Goal: Find specific page/section: Find specific page/section

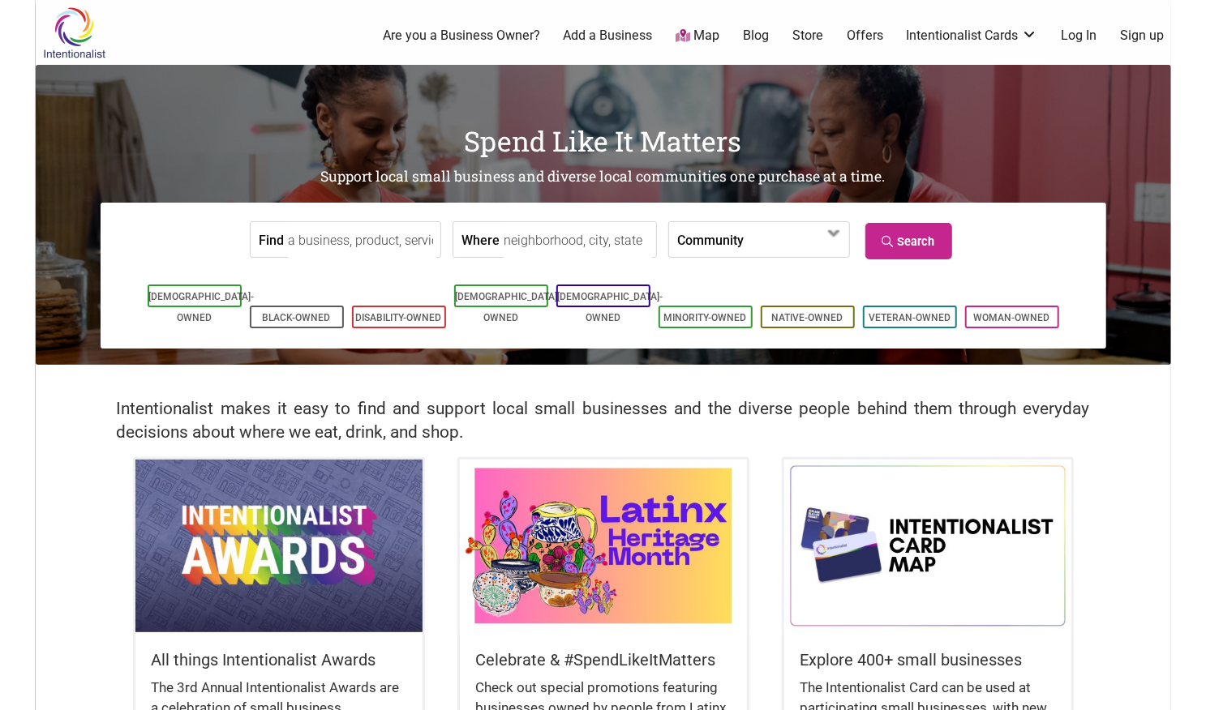
click at [519, 246] on input "Where" at bounding box center [578, 240] width 148 height 36
type input "yakima, [GEOGRAPHIC_DATA]"
click at [929, 248] on link "Search" at bounding box center [908, 241] width 87 height 36
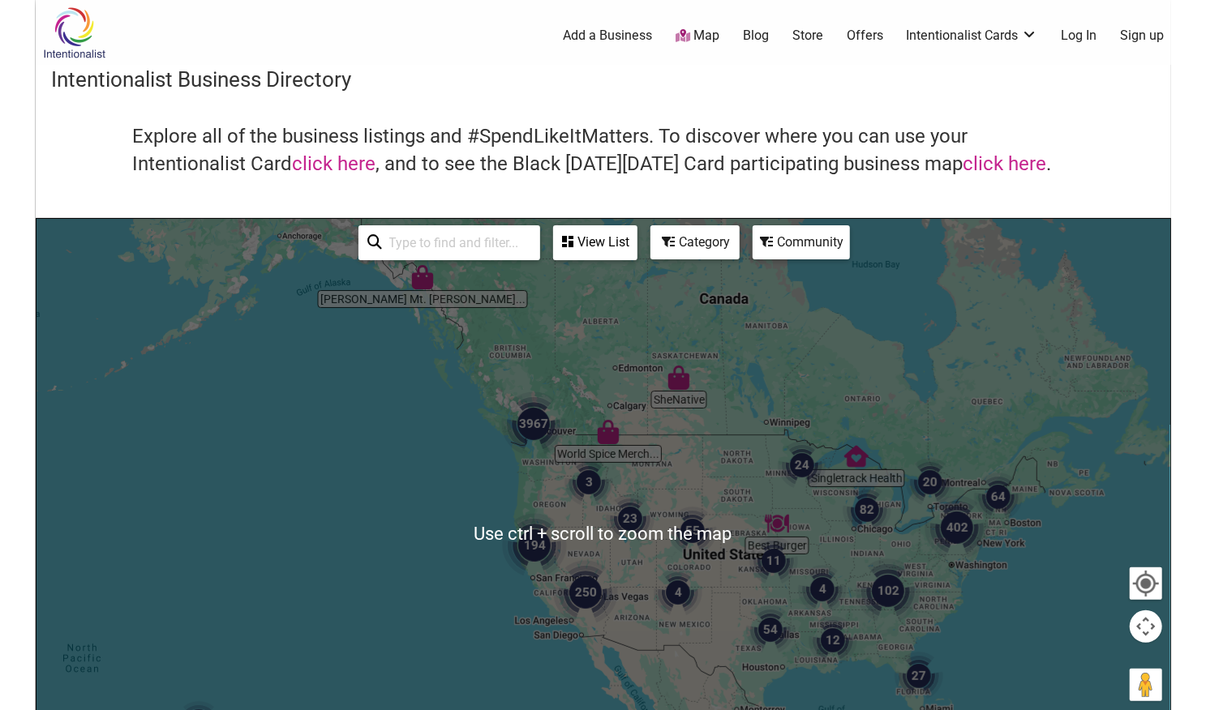
click at [589, 483] on img "3" at bounding box center [588, 482] width 49 height 49
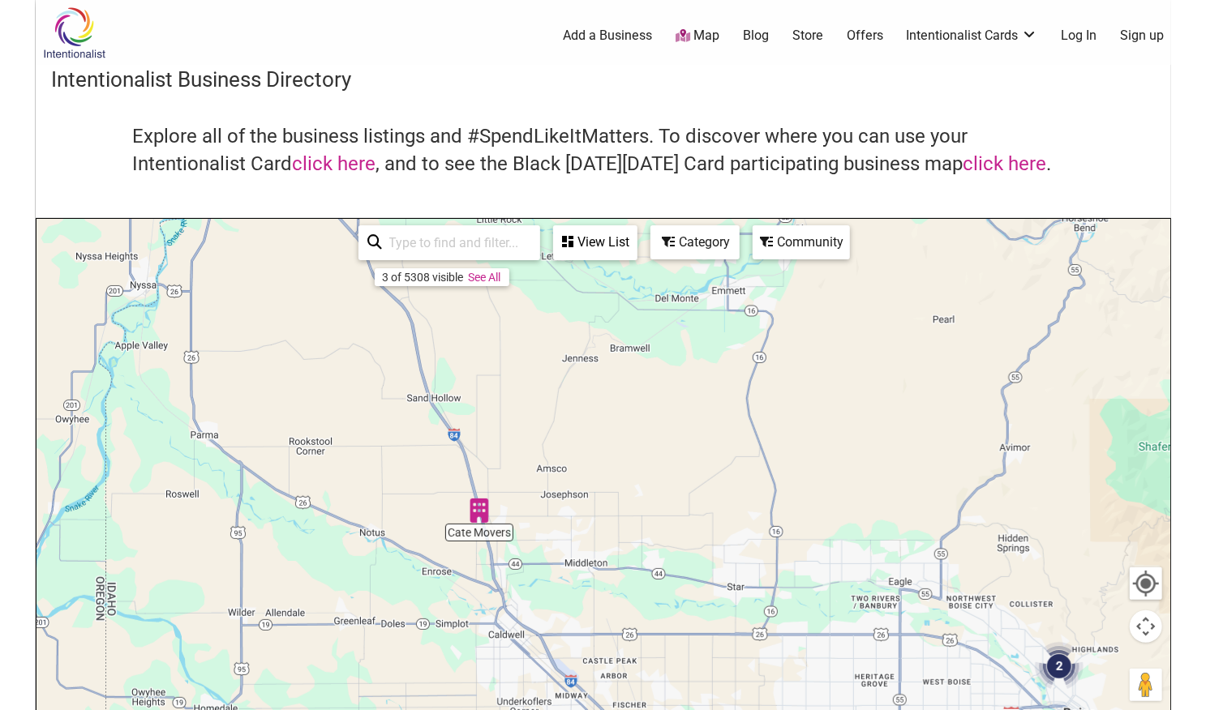
drag, startPoint x: 598, startPoint y: 498, endPoint x: 889, endPoint y: 597, distance: 306.7
click at [889, 597] on div "To navigate, press the arrow keys." at bounding box center [603, 534] width 1134 height 631
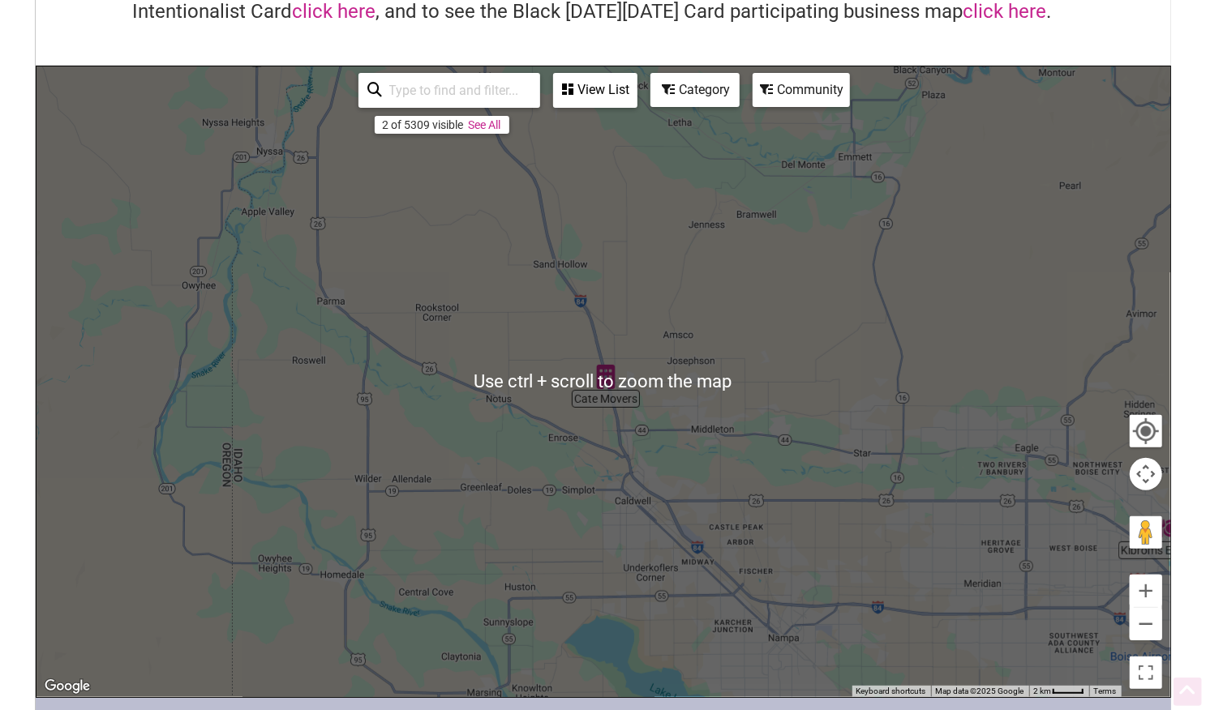
scroll to position [243, 0]
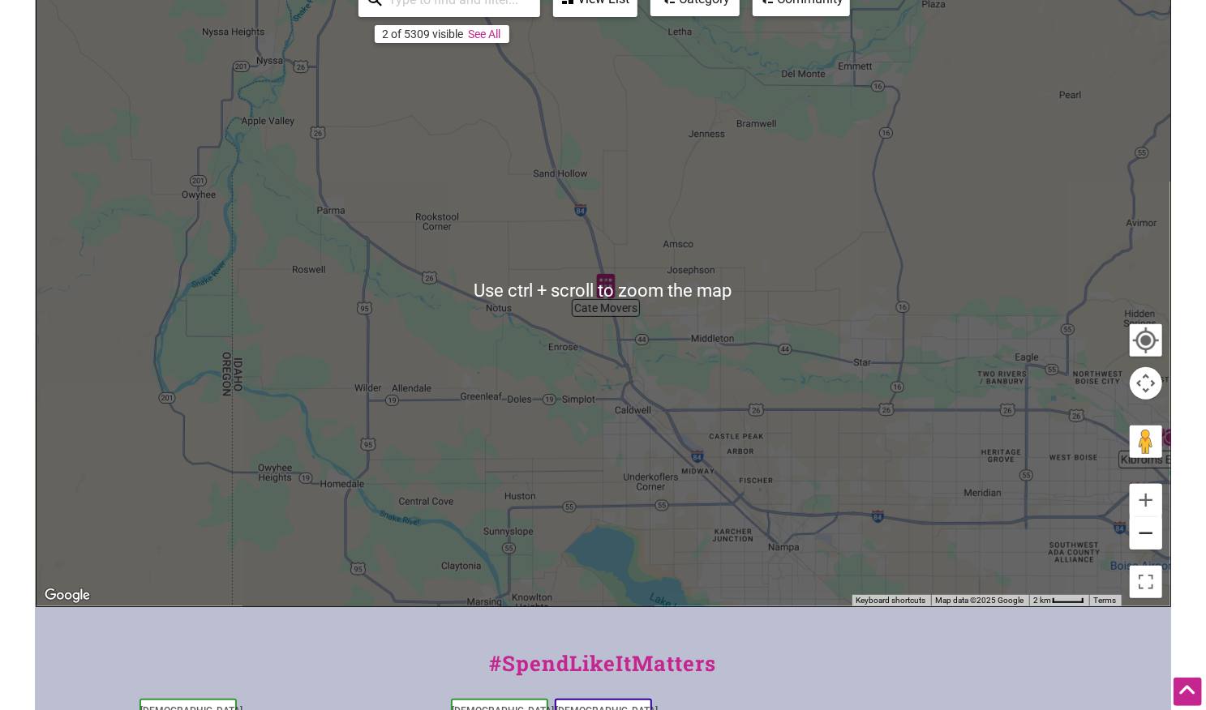
click at [1147, 537] on button "Zoom out" at bounding box center [1146, 533] width 32 height 32
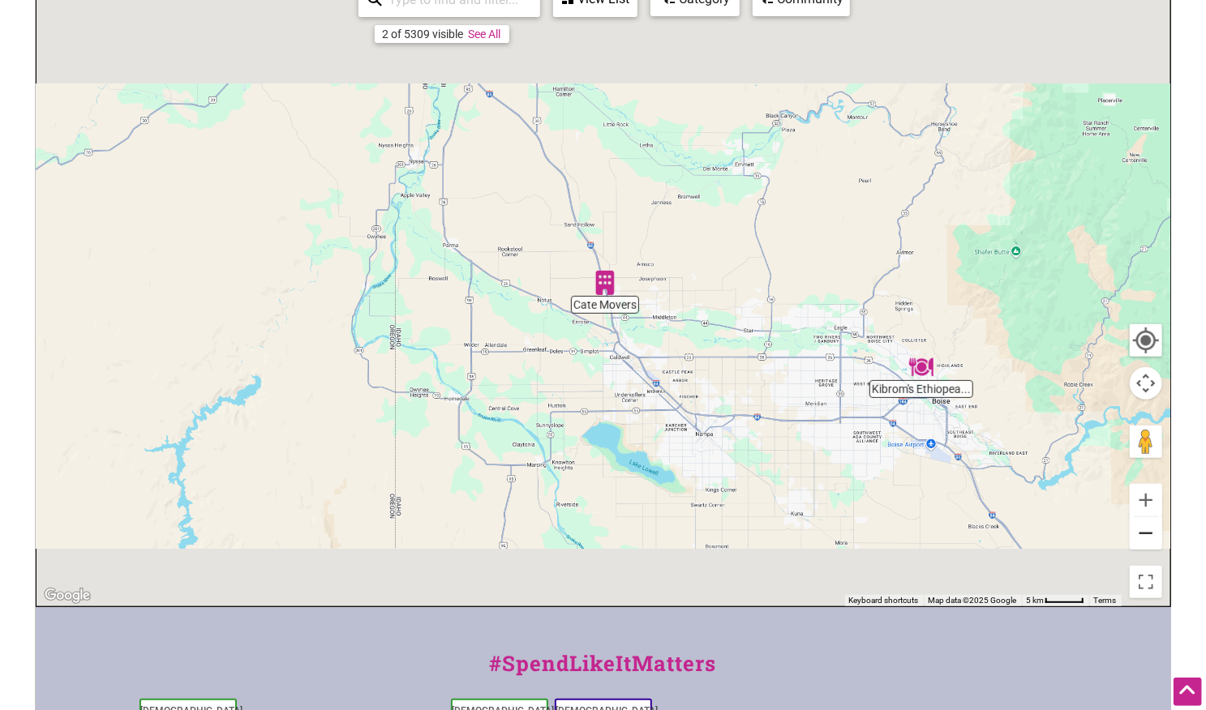
click at [1147, 537] on button "Zoom out" at bounding box center [1146, 533] width 32 height 32
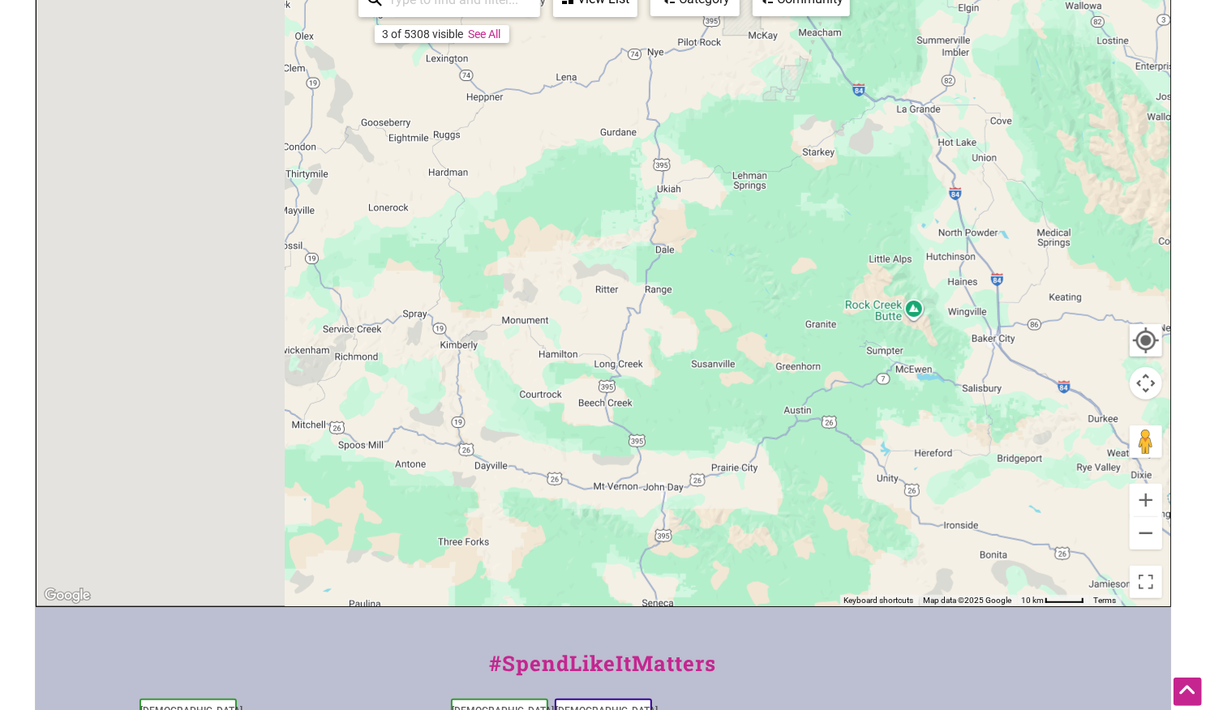
drag, startPoint x: 78, startPoint y: 137, endPoint x: 808, endPoint y: 615, distance: 872.6
click at [808, 617] on div "Intentionalist Spend like it matters 0 Add a Business Map Blog Store Offers Int…" at bounding box center [603, 386] width 1135 height 1258
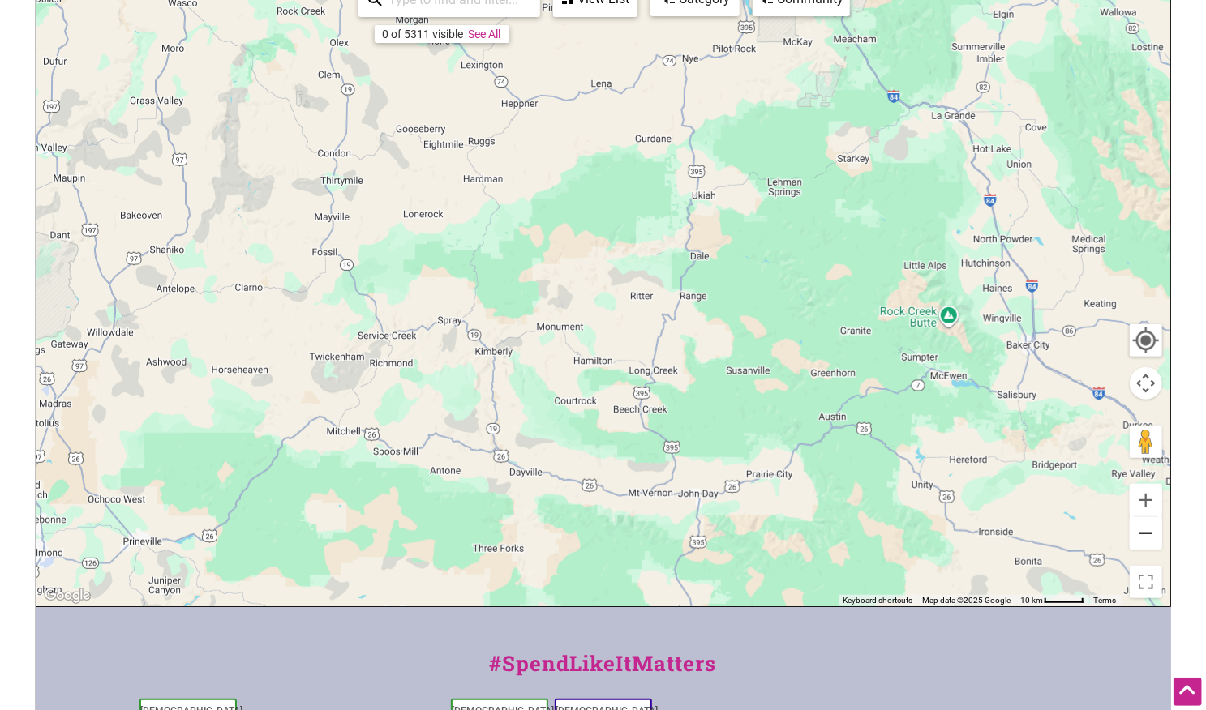
click at [1147, 525] on button "Zoom out" at bounding box center [1146, 533] width 32 height 32
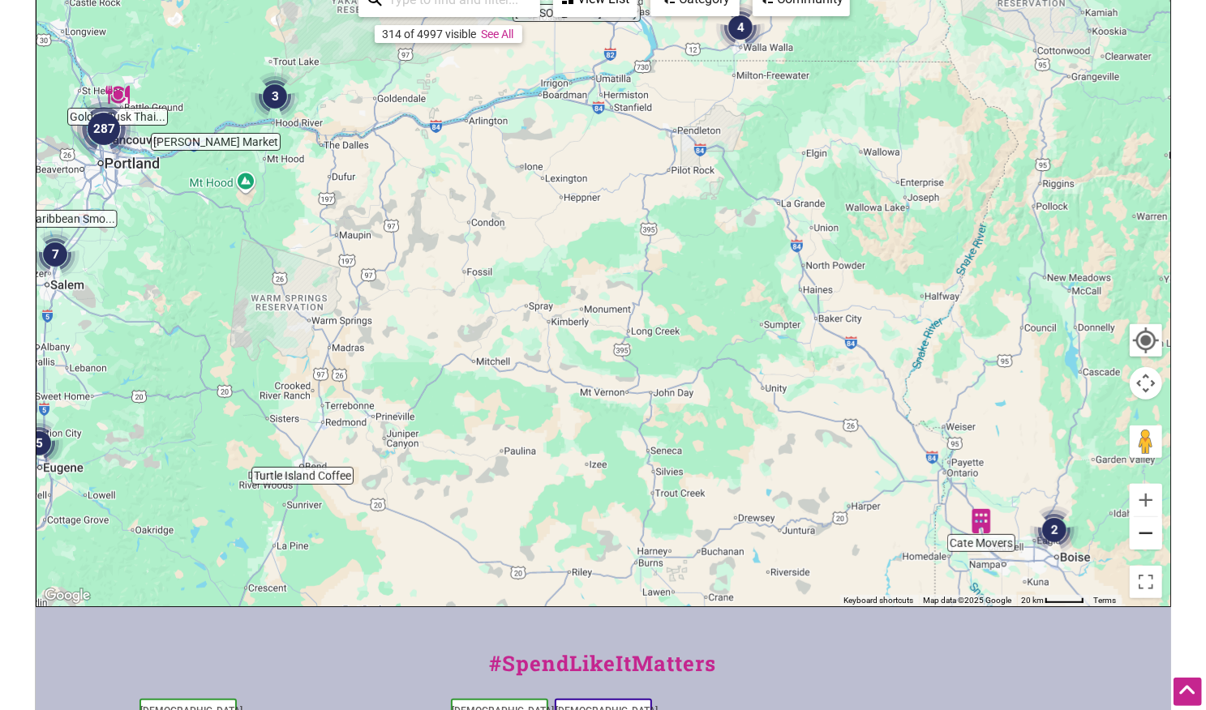
click at [1147, 525] on button "Zoom out" at bounding box center [1146, 533] width 32 height 32
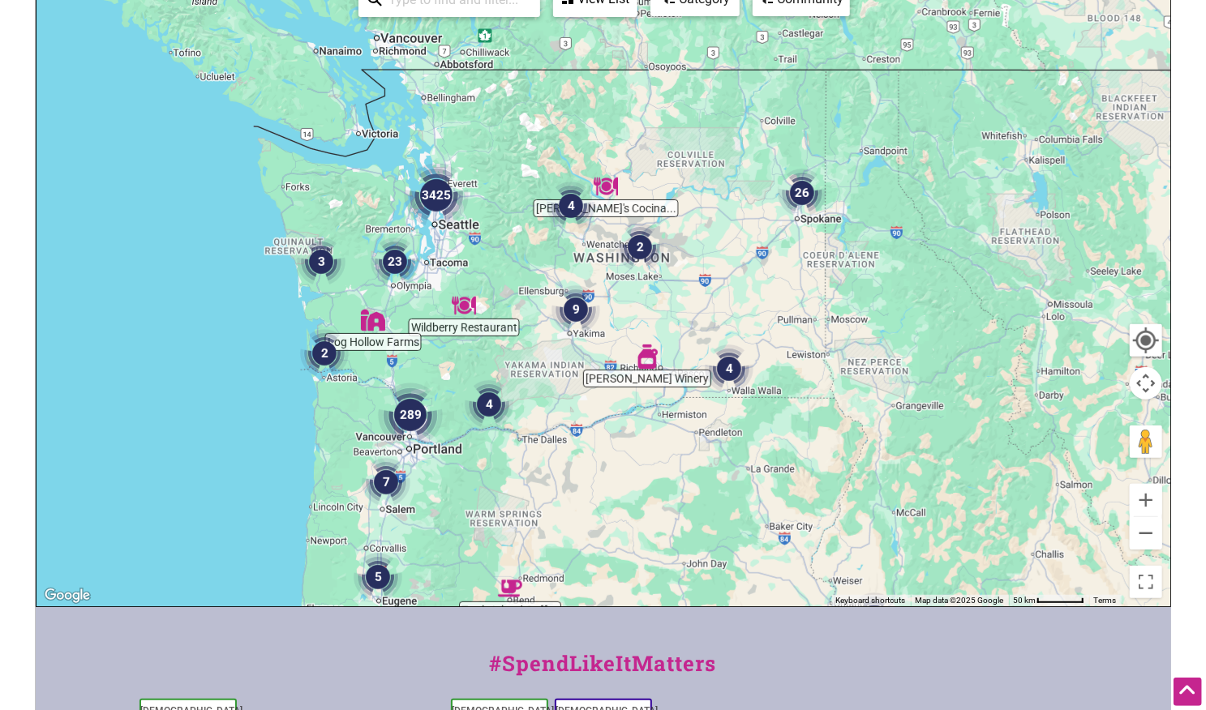
drag, startPoint x: 521, startPoint y: 461, endPoint x: 615, endPoint y: 549, distance: 128.5
click at [615, 549] on div "To navigate, press the arrow keys." at bounding box center [603, 291] width 1134 height 631
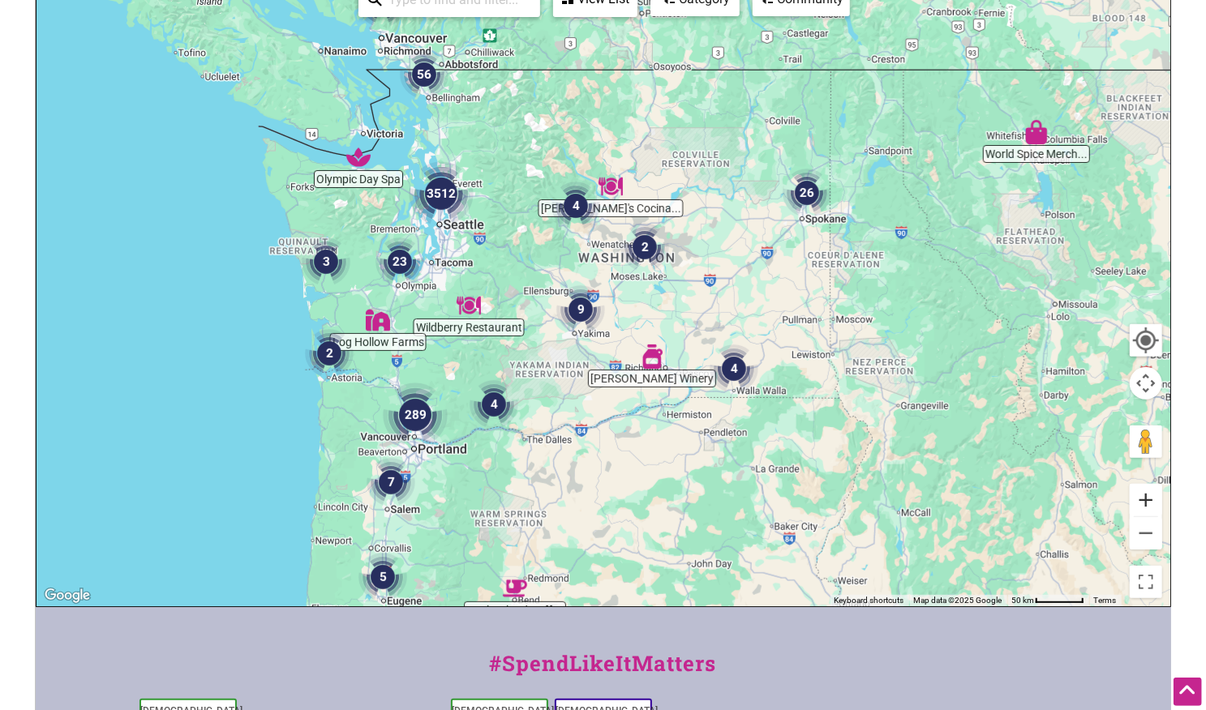
click at [1146, 499] on button "Zoom in" at bounding box center [1146, 500] width 32 height 32
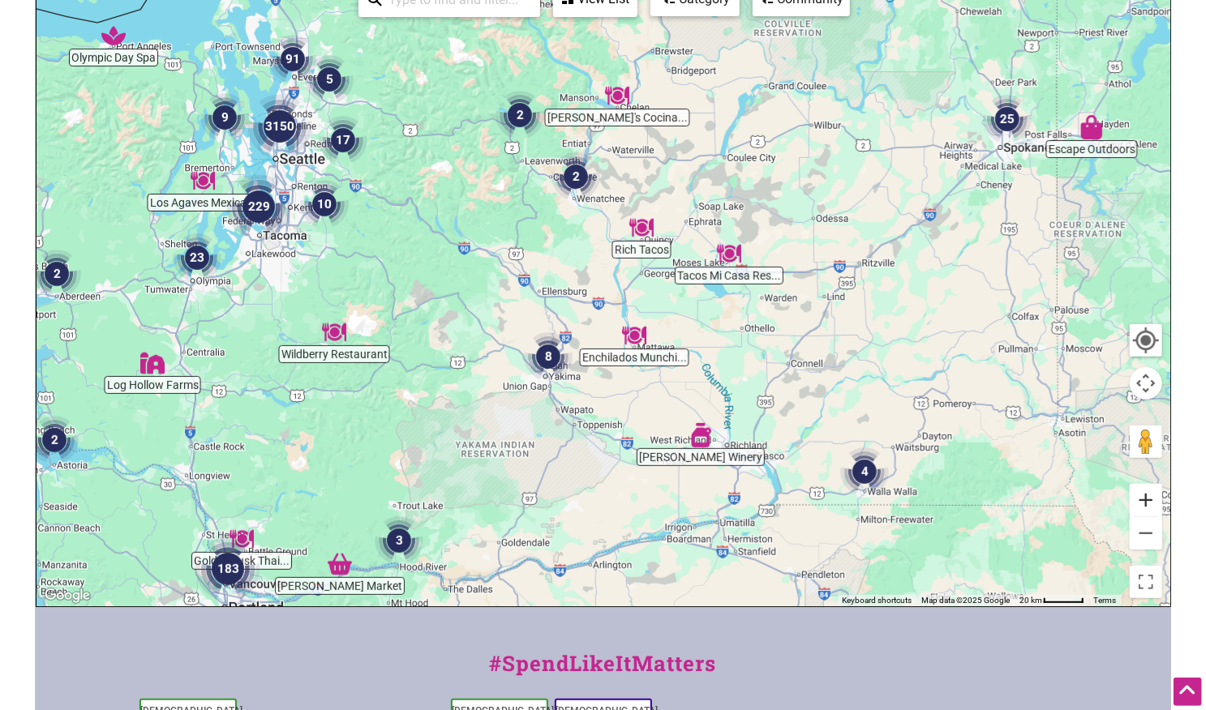
click at [1151, 502] on button "Zoom in" at bounding box center [1146, 500] width 32 height 32
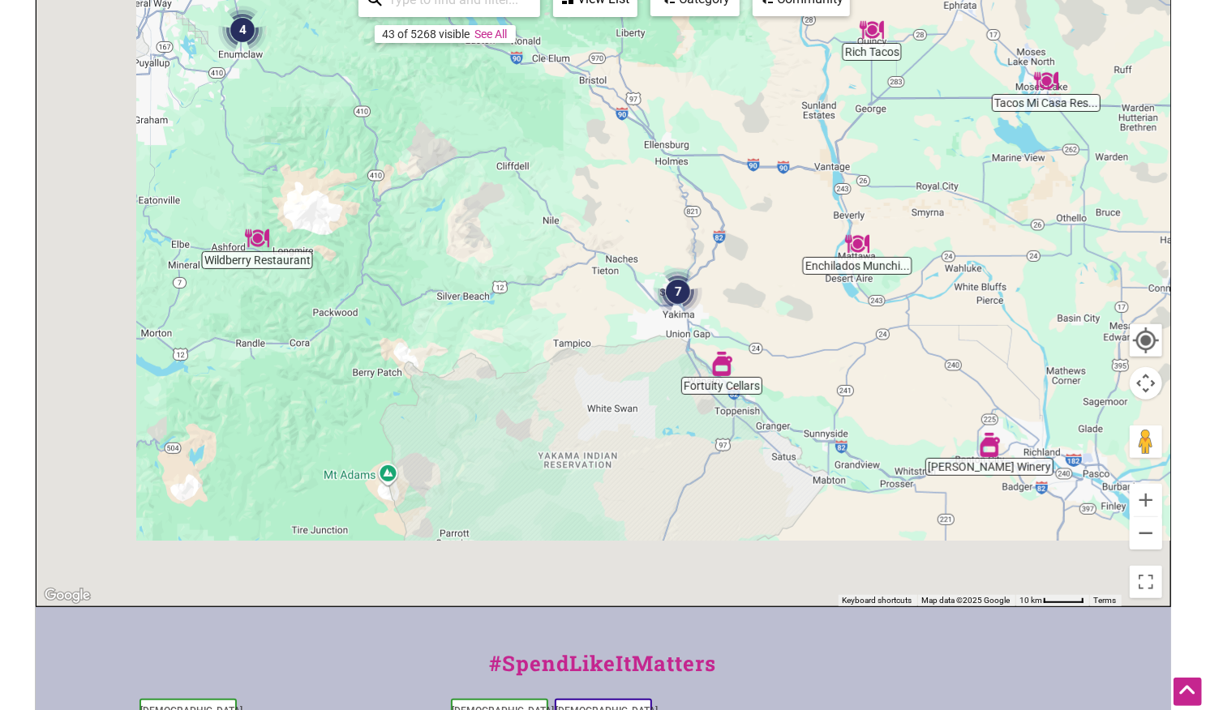
drag, startPoint x: 924, startPoint y: 289, endPoint x: 945, endPoint y: 260, distance: 34.9
click at [945, 260] on div "To navigate, press the arrow keys." at bounding box center [603, 291] width 1134 height 631
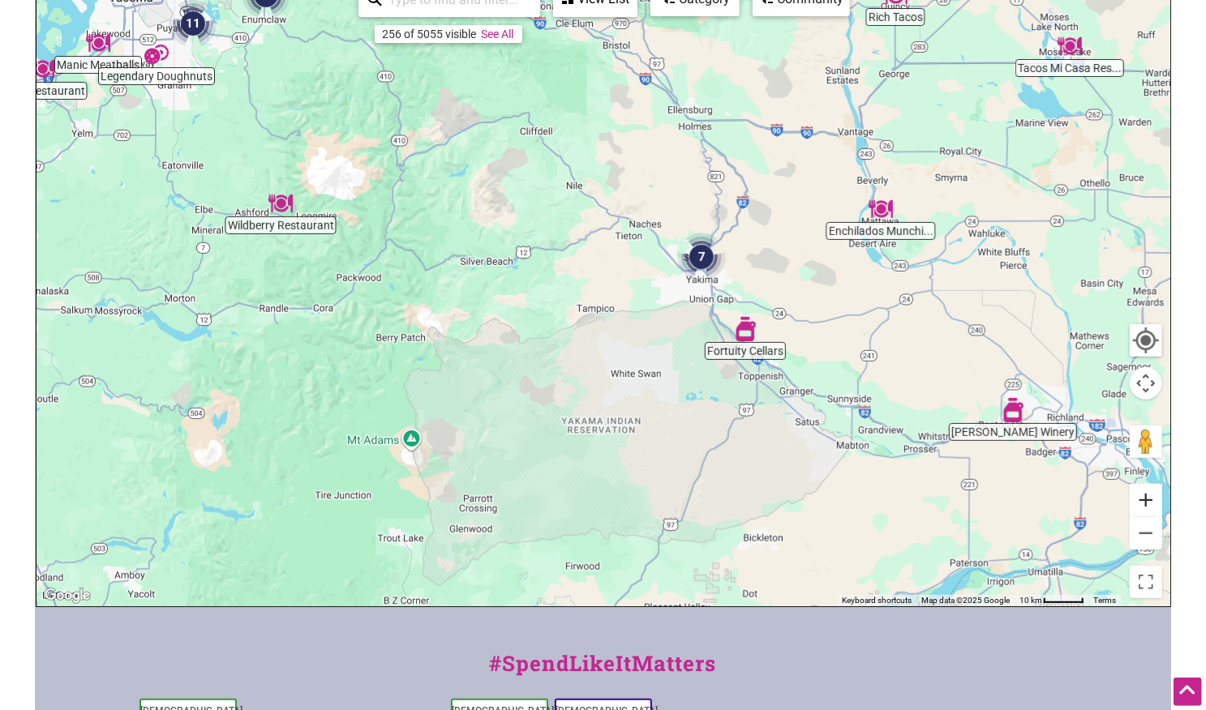
click at [1151, 502] on button "Zoom in" at bounding box center [1146, 500] width 32 height 32
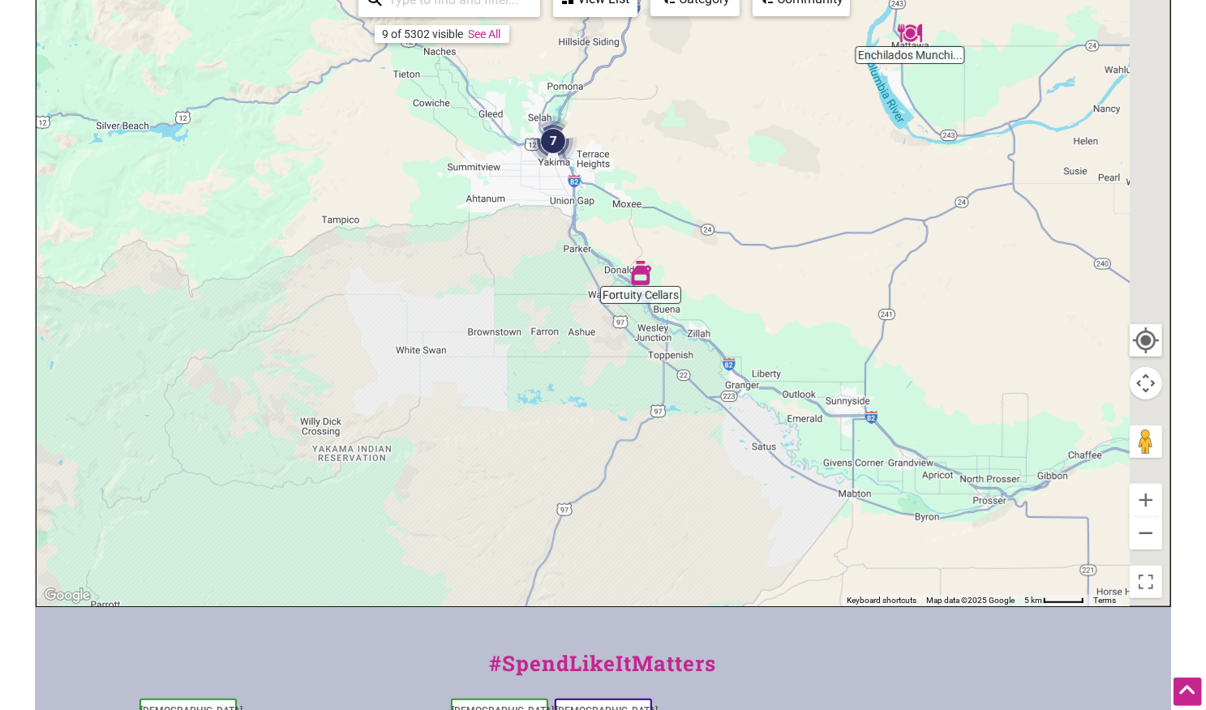
drag, startPoint x: 976, startPoint y: 285, endPoint x: 725, endPoint y: 179, distance: 272.9
click at [725, 179] on div "To navigate, press the arrow keys." at bounding box center [603, 291] width 1134 height 631
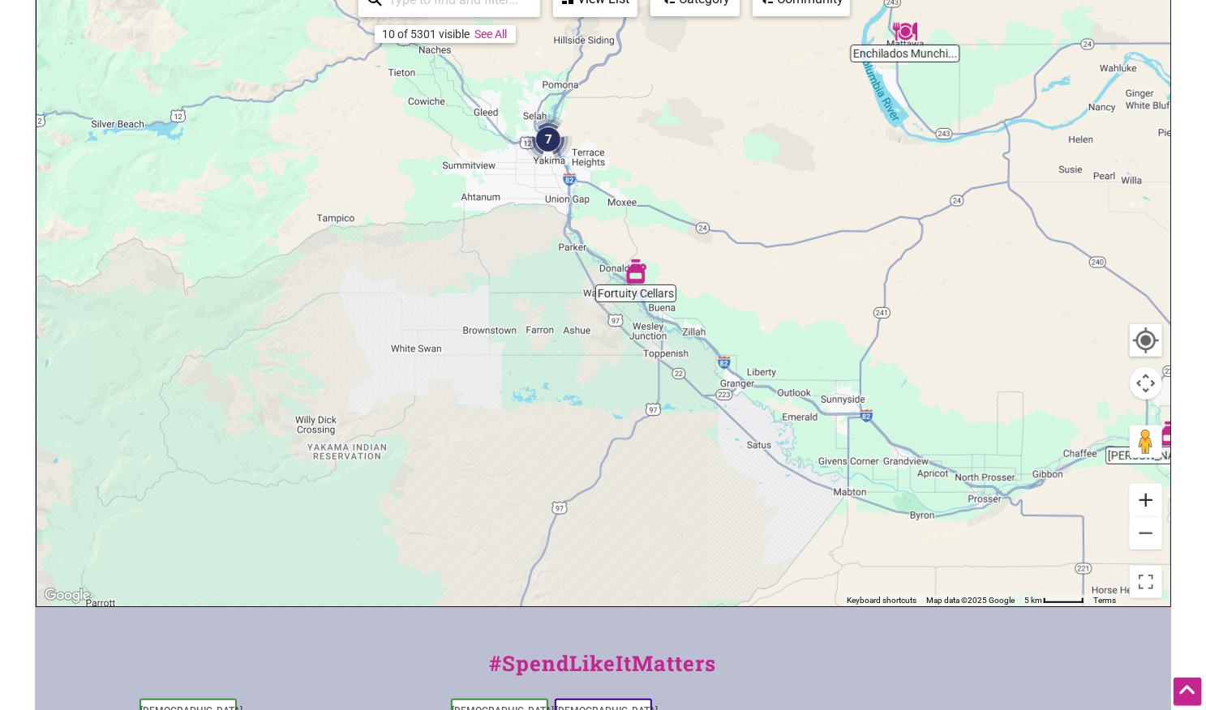
click at [1149, 495] on button "Zoom in" at bounding box center [1146, 500] width 32 height 32
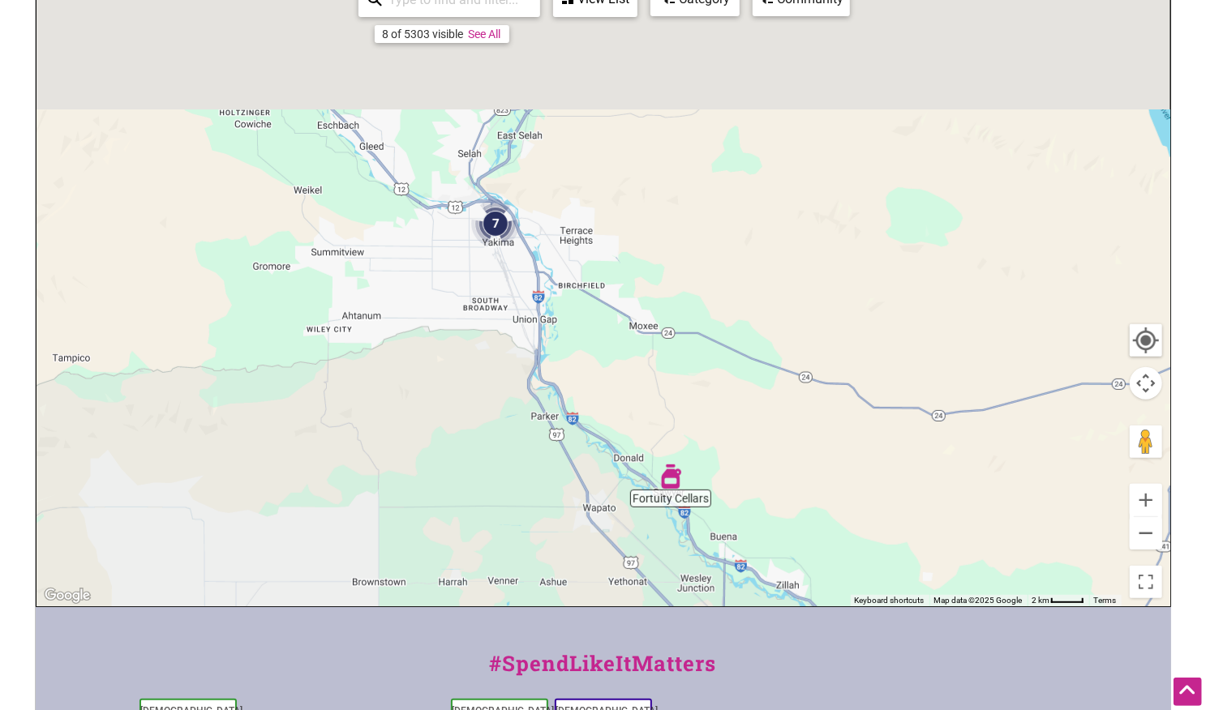
drag, startPoint x: 657, startPoint y: 428, endPoint x: 658, endPoint y: 486, distance: 57.6
click at [658, 486] on img "Fortuity Cellars" at bounding box center [670, 477] width 24 height 24
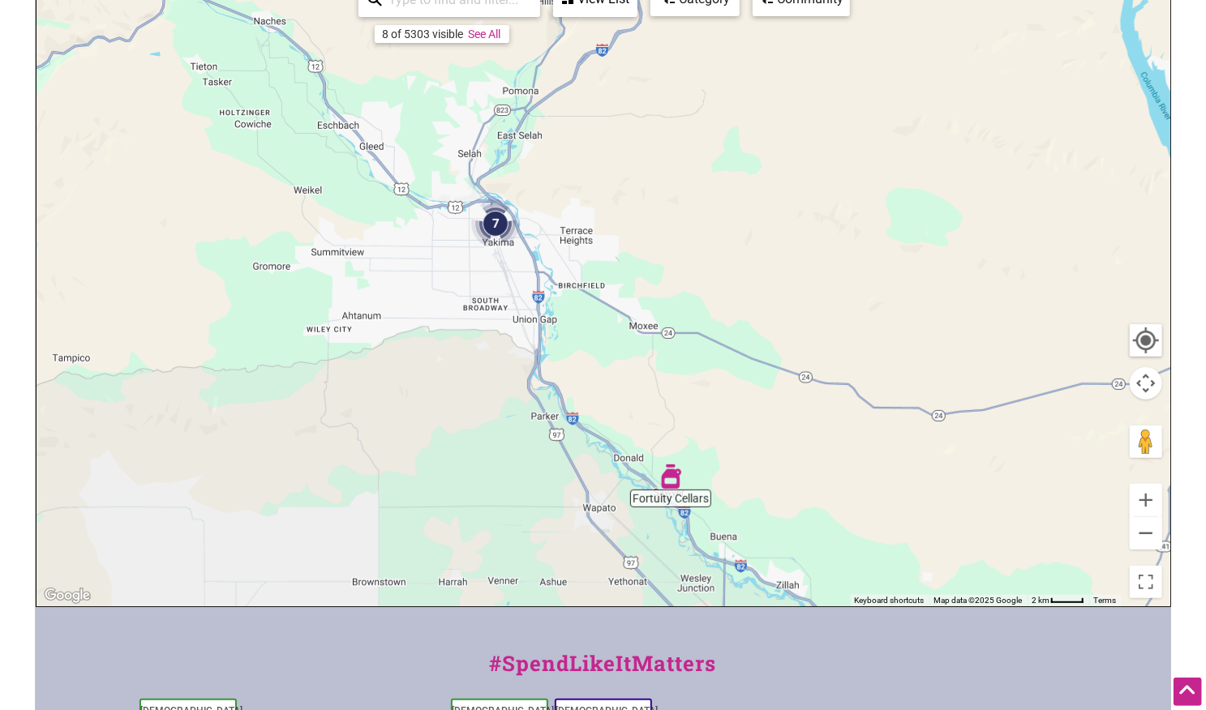
click at [498, 222] on img "7" at bounding box center [495, 223] width 49 height 49
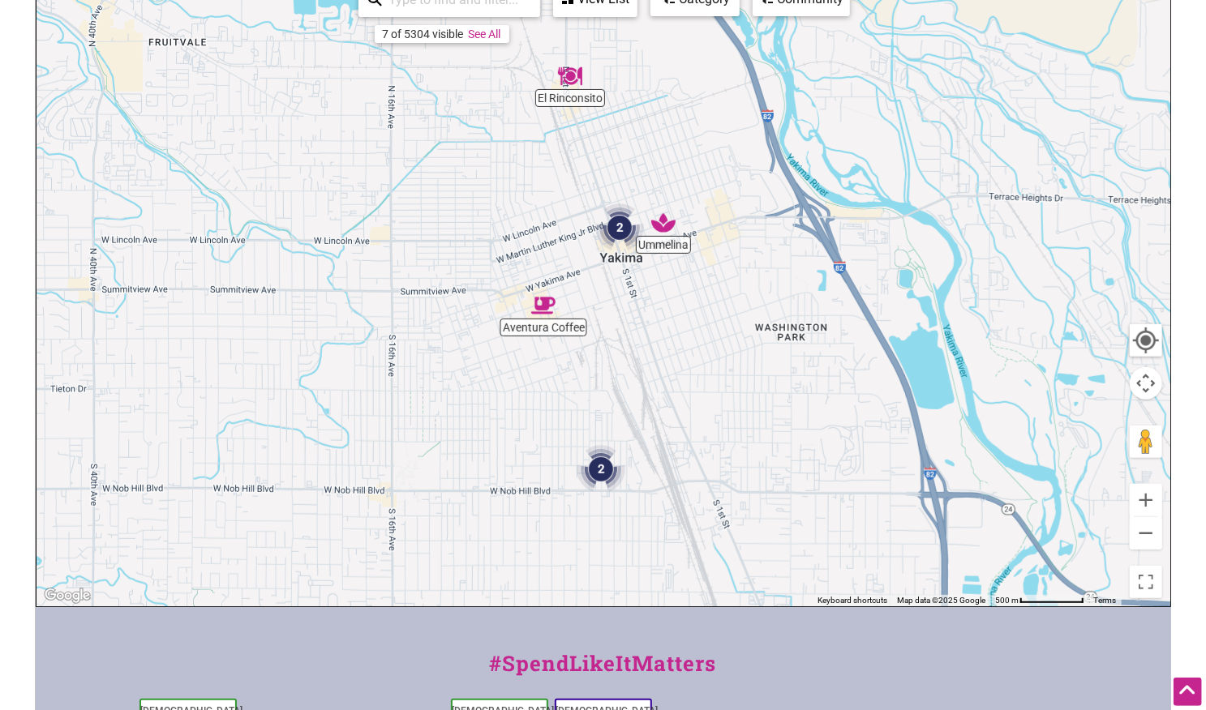
click at [600, 469] on img "2" at bounding box center [601, 469] width 49 height 49
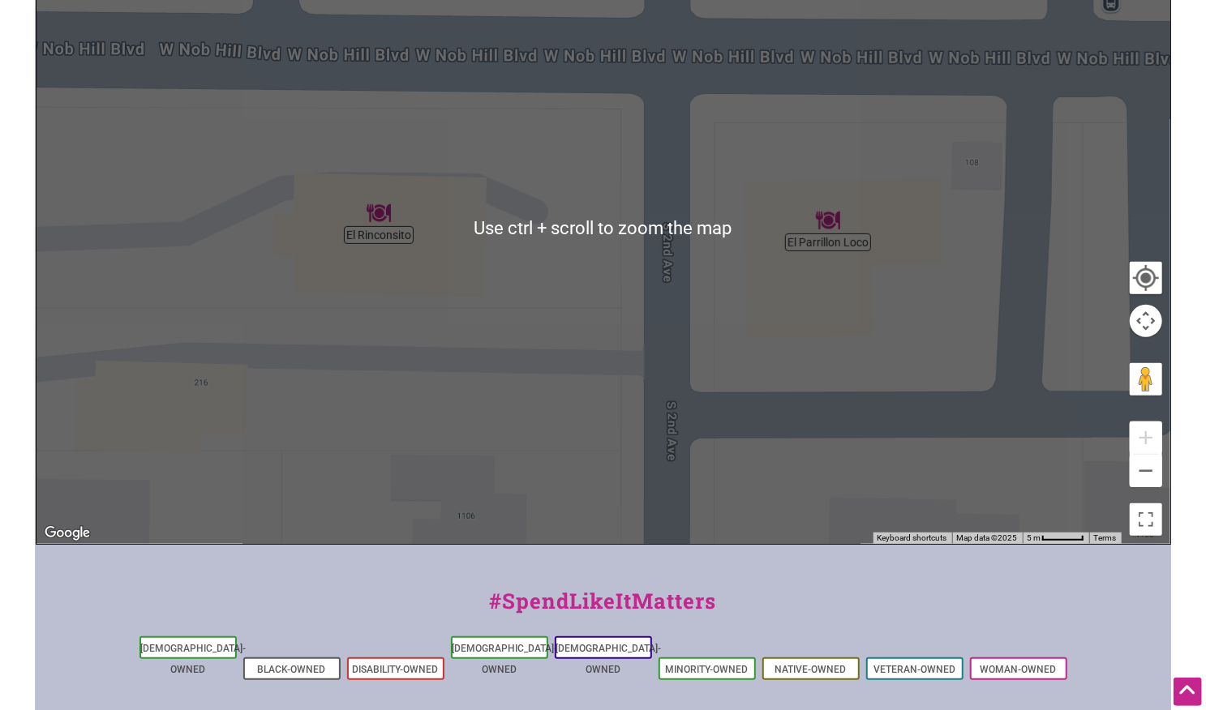
scroll to position [324, 0]
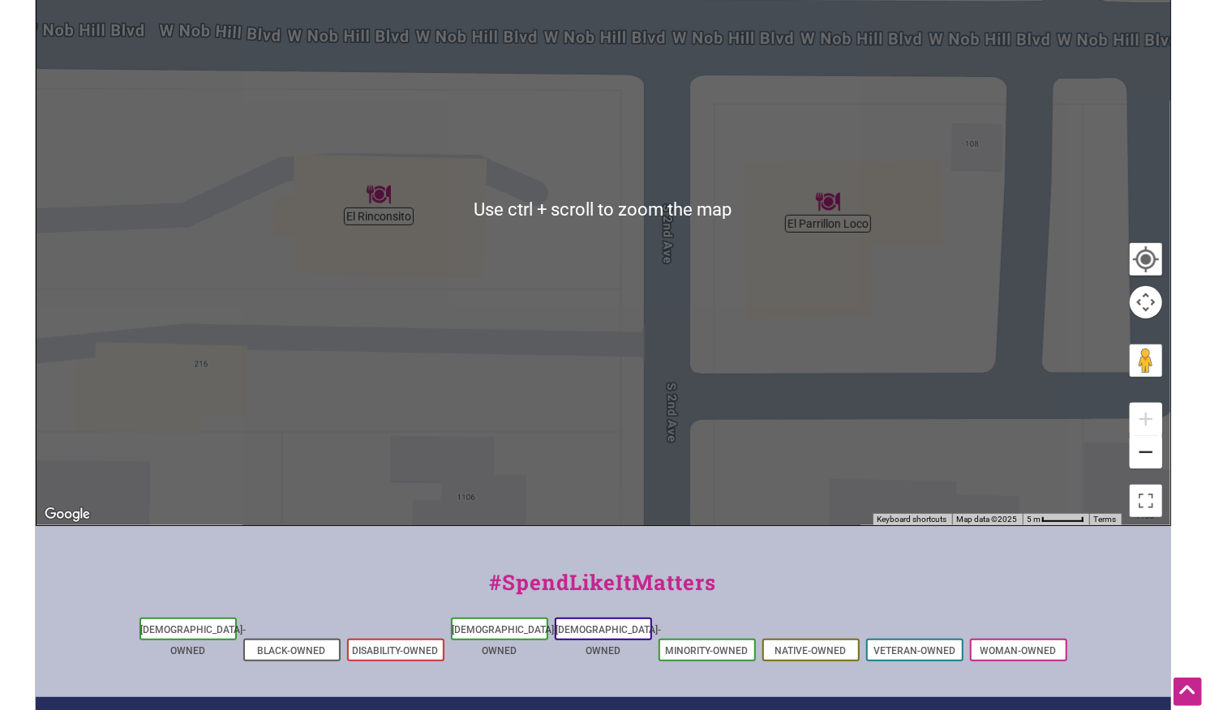
click at [1158, 454] on button "Zoom out" at bounding box center [1146, 452] width 32 height 32
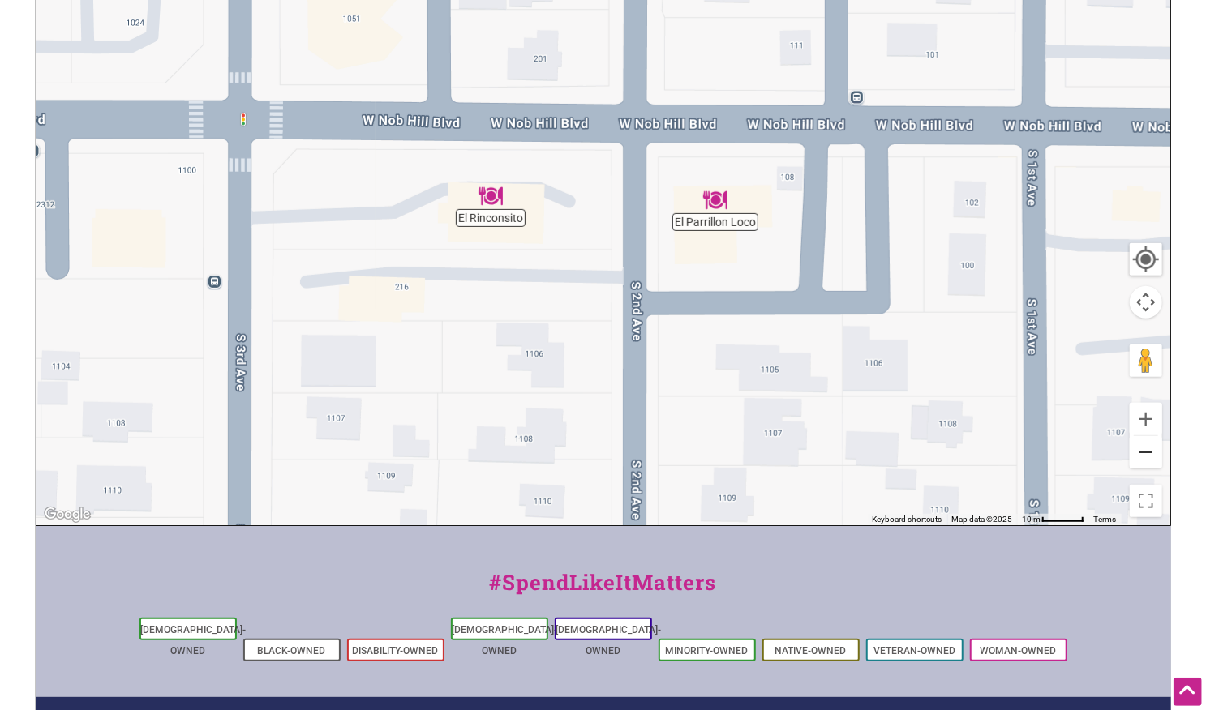
click at [1158, 454] on button "Zoom out" at bounding box center [1146, 452] width 32 height 32
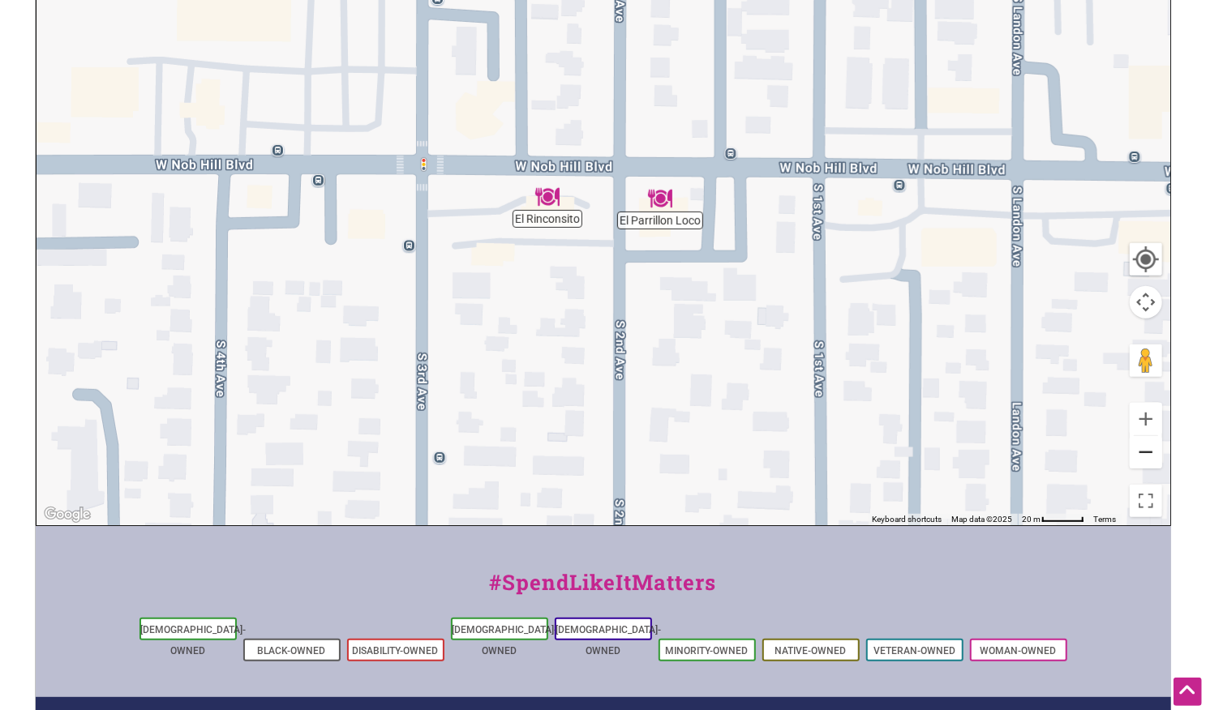
click at [1153, 444] on button "Zoom out" at bounding box center [1146, 452] width 32 height 32
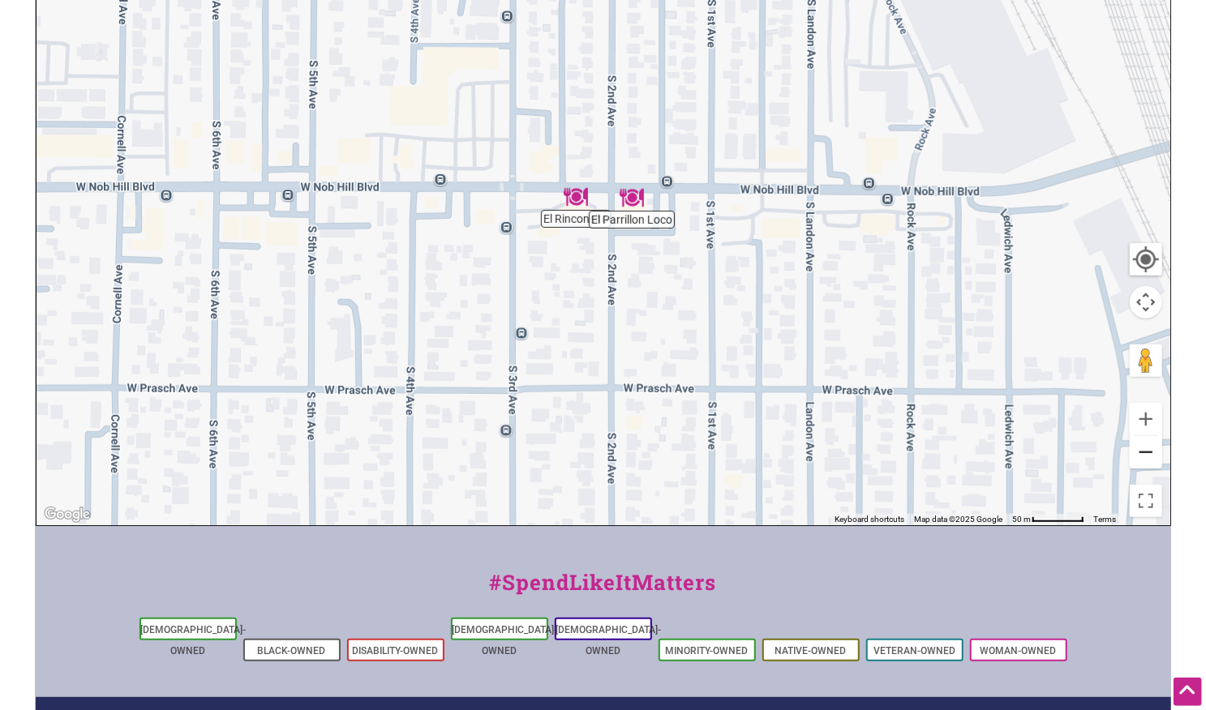
click at [1153, 444] on button "Zoom out" at bounding box center [1146, 452] width 32 height 32
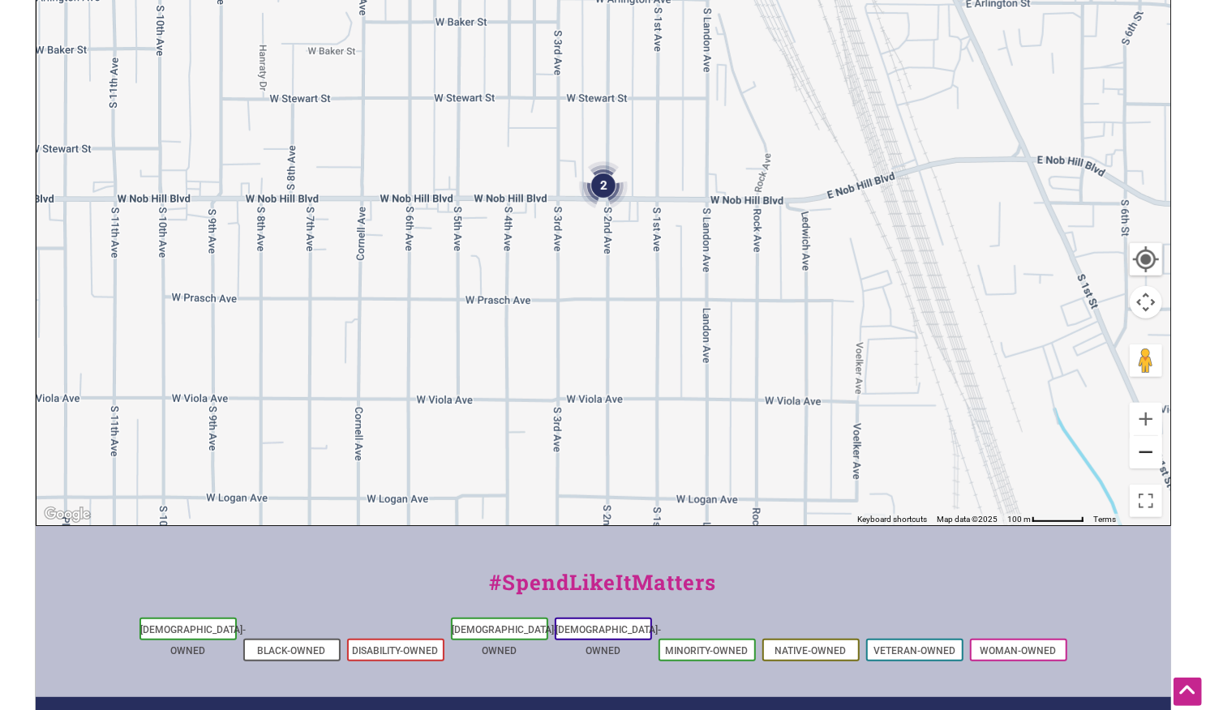
click at [1153, 444] on button "Zoom out" at bounding box center [1146, 452] width 32 height 32
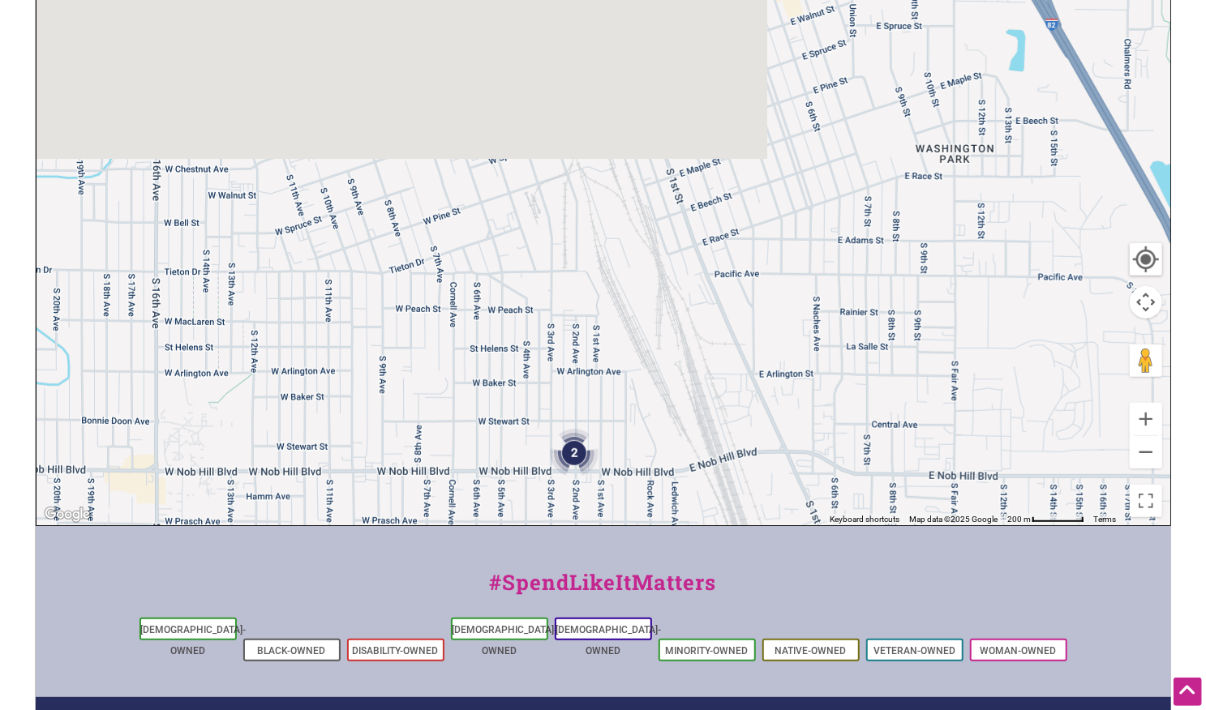
drag, startPoint x: 710, startPoint y: 276, endPoint x: 675, endPoint y: 584, distance: 310.2
click at [675, 584] on div "Intentionalist Spend like it matters 0 Add a Business Map Blog Store Offers Int…" at bounding box center [603, 305] width 1135 height 1258
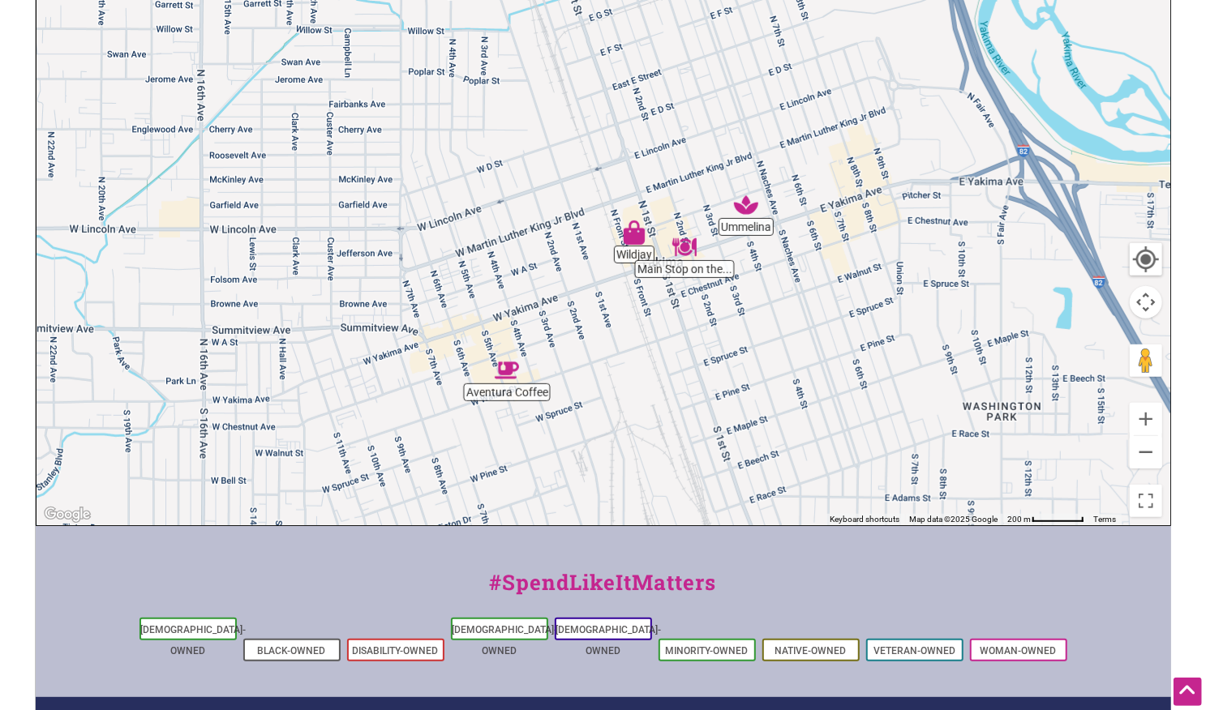
drag, startPoint x: 514, startPoint y: 212, endPoint x: 568, endPoint y: 434, distance: 228.5
click at [568, 434] on div "To navigate, press the arrow keys." at bounding box center [603, 210] width 1134 height 631
click at [1150, 413] on button "Zoom in" at bounding box center [1146, 419] width 32 height 32
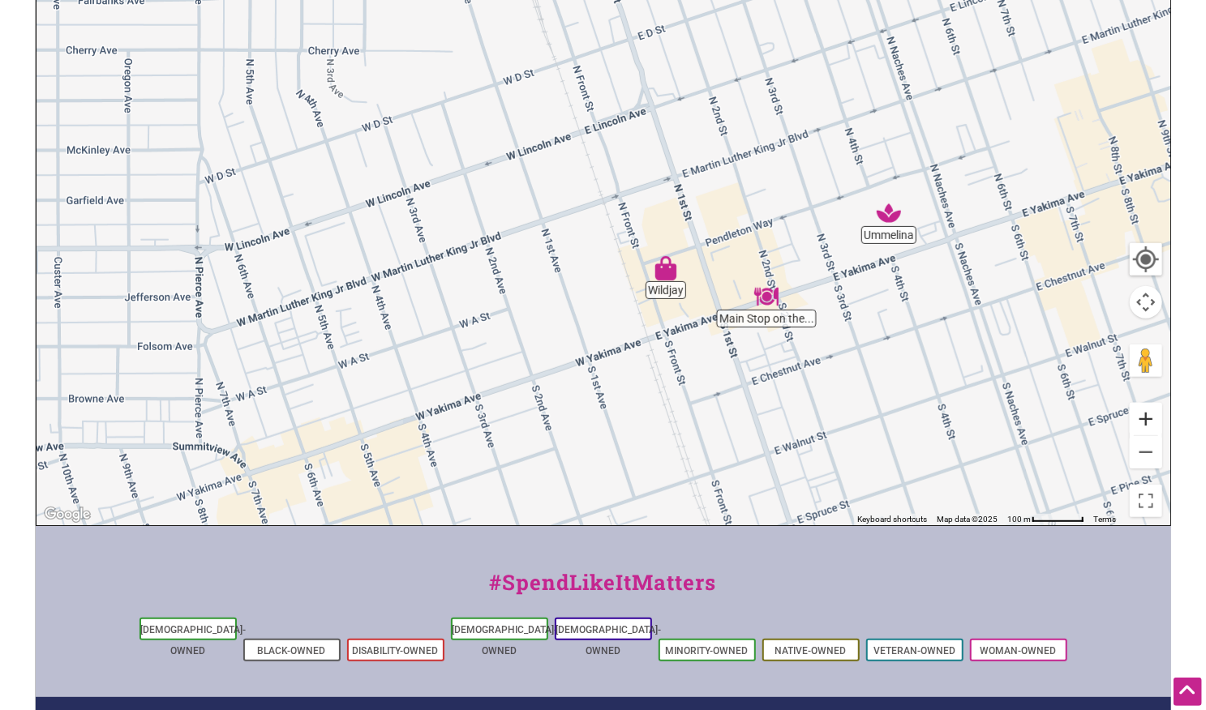
click at [1150, 413] on button "Zoom in" at bounding box center [1146, 419] width 32 height 32
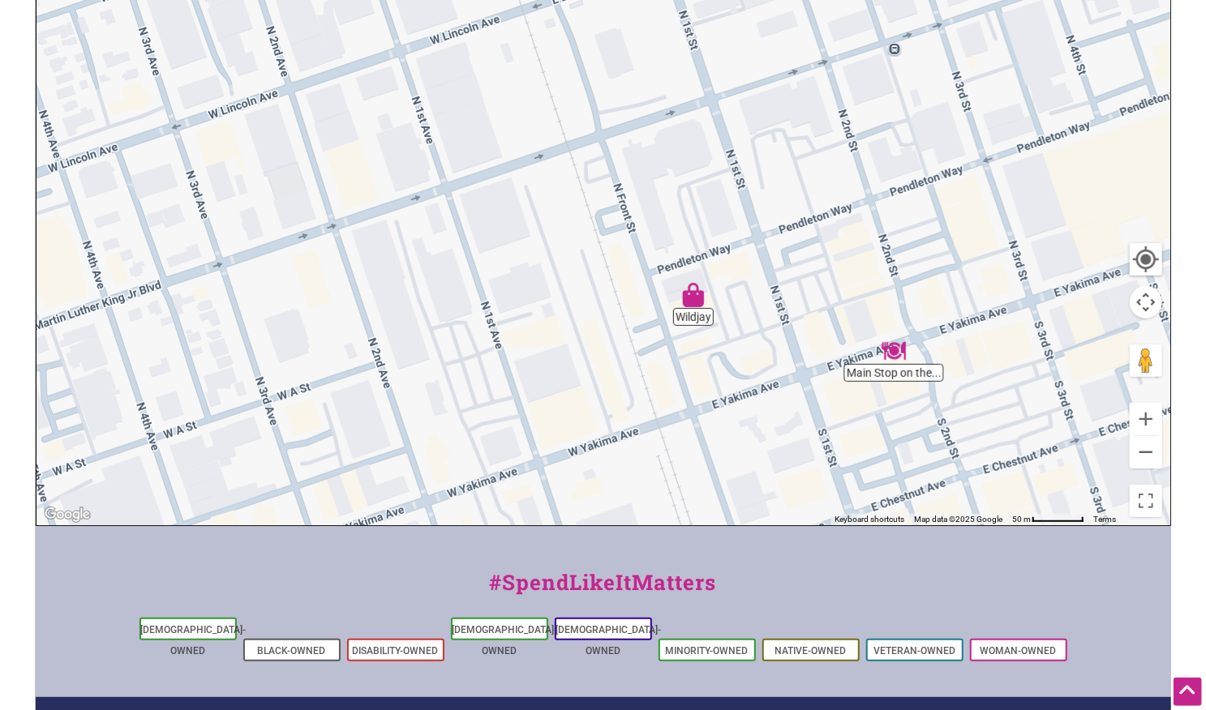
drag, startPoint x: 1028, startPoint y: 421, endPoint x: 908, endPoint y: 244, distance: 213.7
click at [908, 244] on div "To navigate, press the arrow keys." at bounding box center [603, 210] width 1134 height 631
